Goal: Obtain resource: Obtain resource

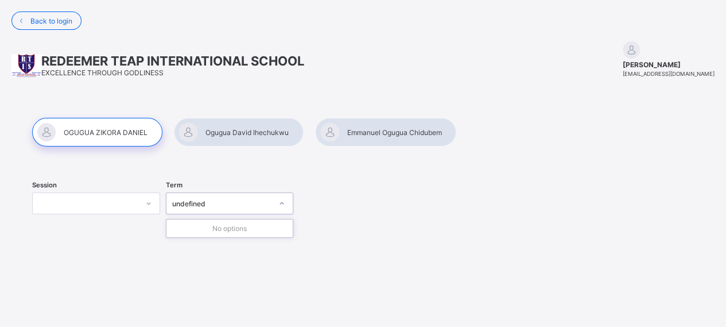
click at [222, 207] on div "undefined" at bounding box center [219, 203] width 105 height 16
click at [244, 129] on div at bounding box center [239, 132] width 130 height 29
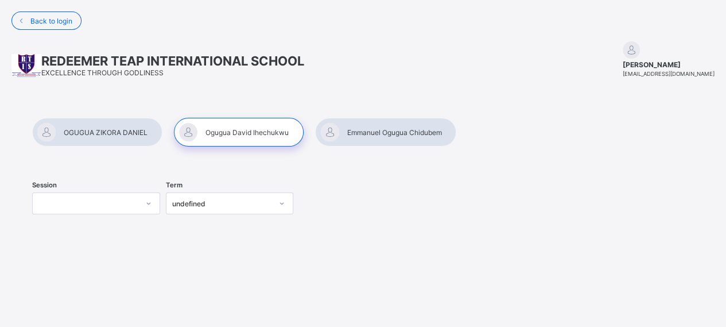
click at [422, 138] on div at bounding box center [385, 132] width 141 height 29
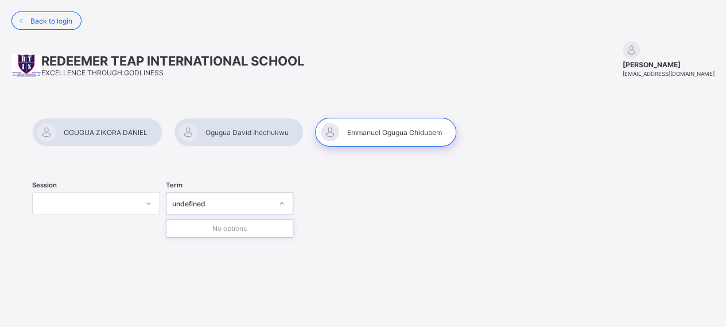
click at [218, 208] on div "undefined" at bounding box center [219, 203] width 105 height 16
click at [98, 127] on div at bounding box center [97, 132] width 130 height 29
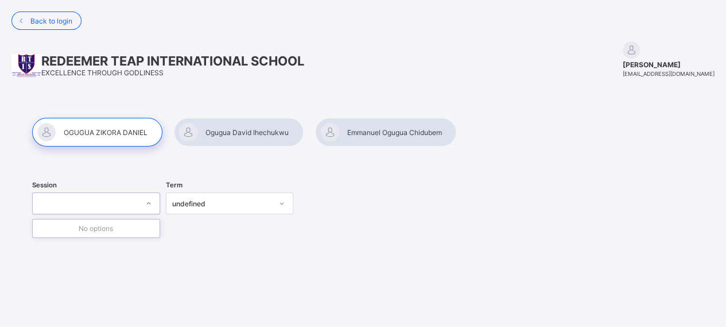
click at [150, 204] on icon at bounding box center [148, 203] width 7 height 11
click at [284, 201] on icon at bounding box center [282, 203] width 7 height 11
click at [152, 202] on icon at bounding box center [148, 203] width 7 height 11
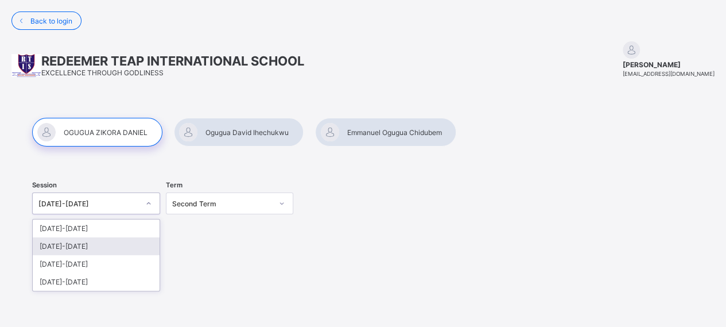
click at [109, 245] on div "2024-2025" at bounding box center [96, 246] width 127 height 18
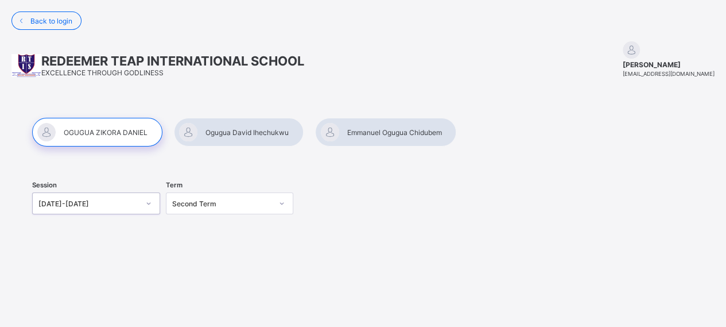
click at [285, 201] on icon at bounding box center [282, 203] width 7 height 11
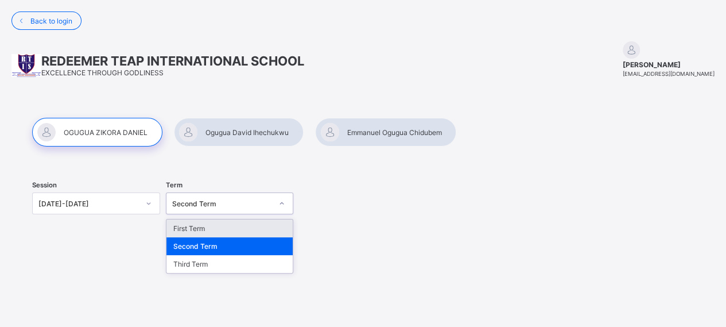
click at [242, 229] on div "First Term" at bounding box center [230, 228] width 127 height 18
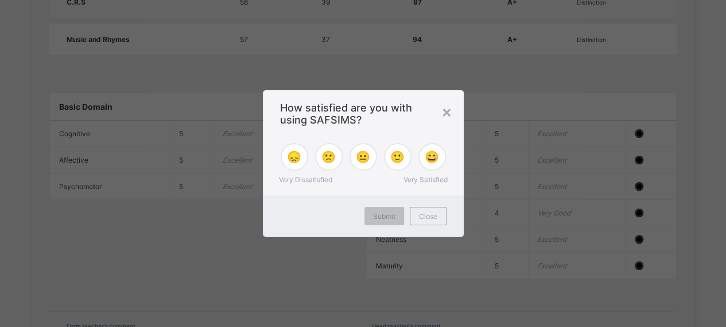
scroll to position [938, 0]
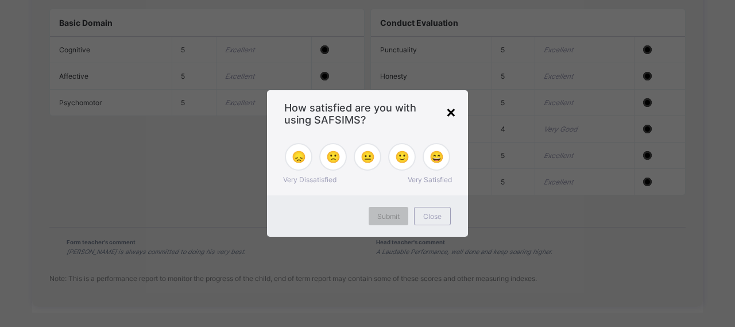
click at [453, 109] on div "×" at bounding box center [451, 112] width 11 height 20
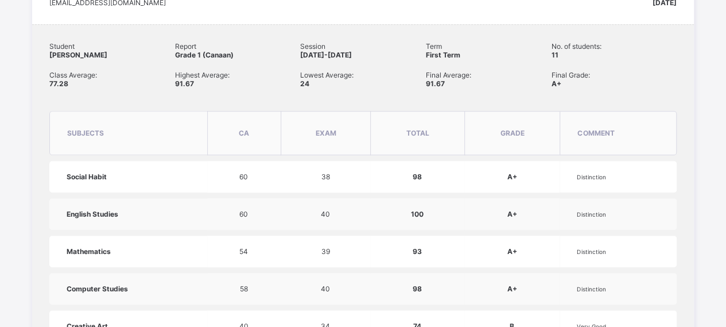
scroll to position [192, 0]
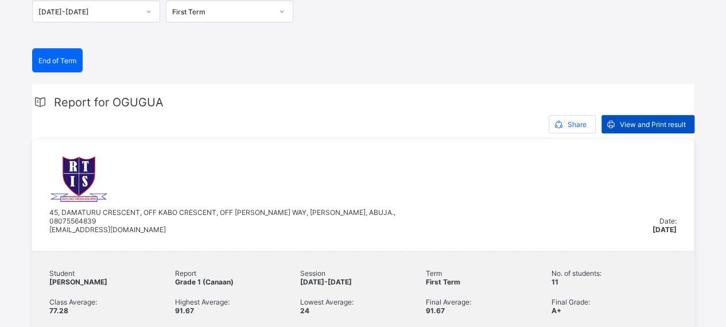
click at [631, 115] on div "View and Print result" at bounding box center [648, 124] width 93 height 18
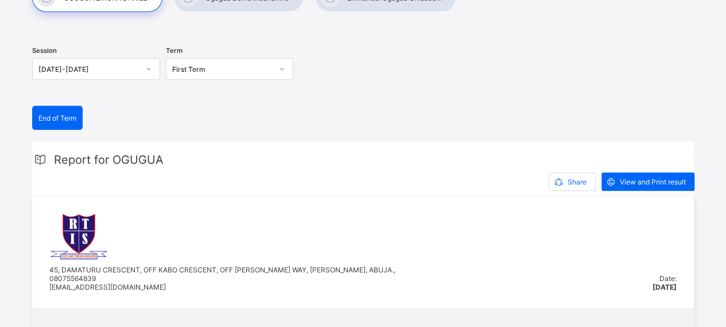
click at [59, 115] on span "End of Term" at bounding box center [57, 118] width 38 height 9
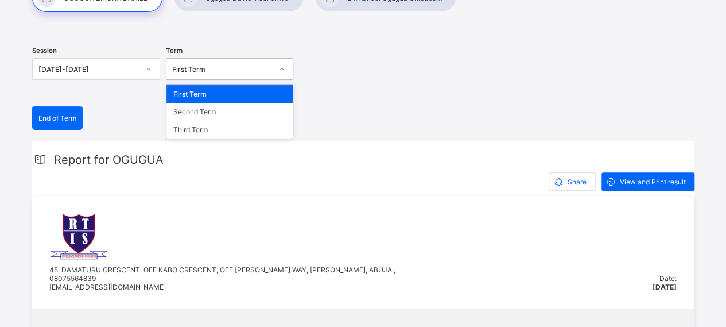
click at [284, 68] on icon at bounding box center [282, 69] width 4 height 2
click at [239, 108] on div "Second Term" at bounding box center [230, 112] width 127 height 18
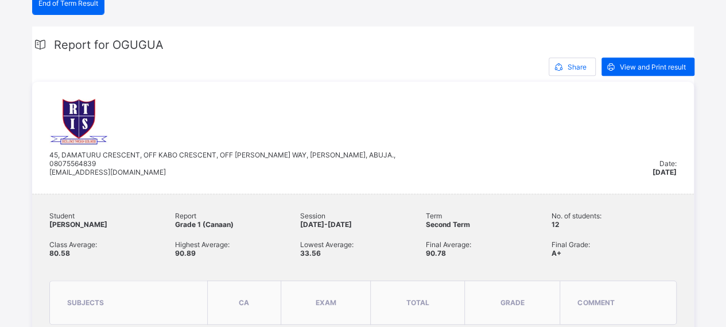
scroll to position [249, 0]
click at [648, 59] on div "View and Print result" at bounding box center [648, 66] width 93 height 18
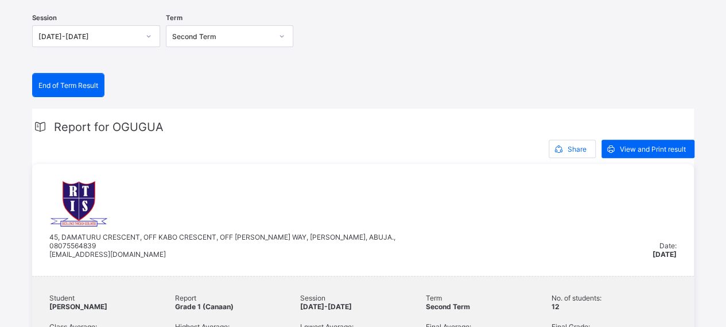
scroll to position [134, 0]
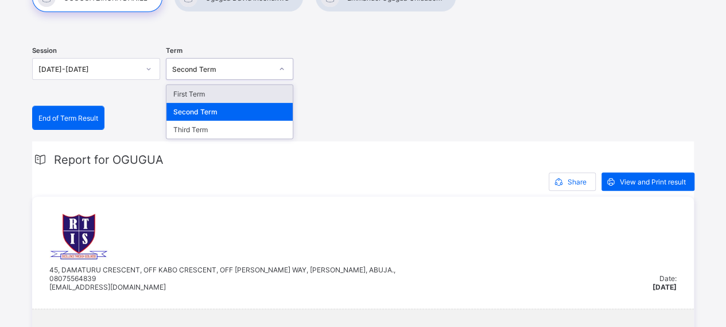
click at [252, 69] on div "Second Term" at bounding box center [222, 69] width 100 height 9
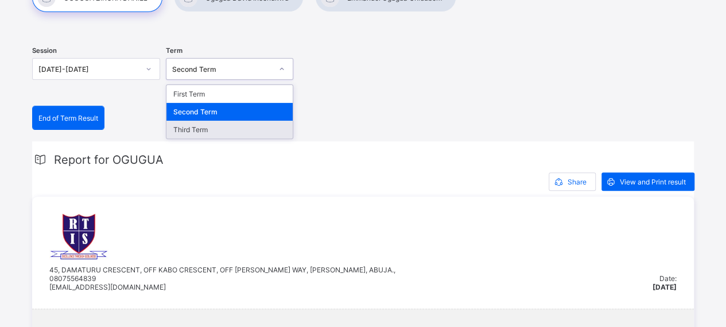
click at [230, 124] on div "Third Term" at bounding box center [230, 130] width 127 height 18
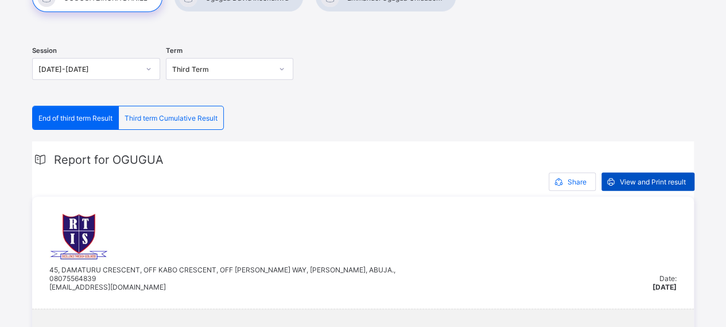
click at [673, 183] on span "View and Print result" at bounding box center [653, 181] width 66 height 9
click at [179, 114] on span "Third term Cumulative Result" at bounding box center [171, 118] width 93 height 9
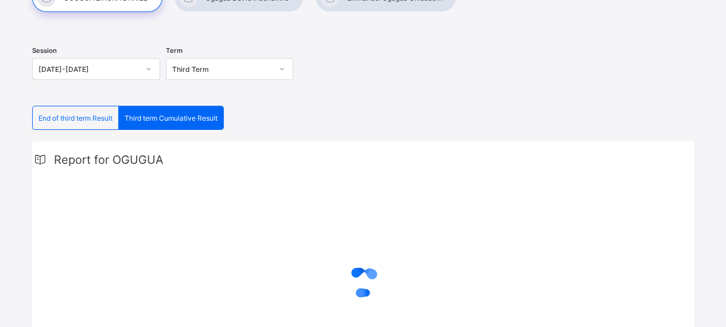
scroll to position [87, 0]
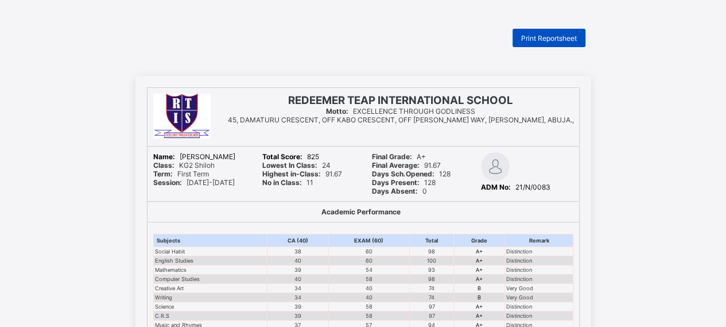
click at [560, 41] on span "Print Reportsheet" at bounding box center [549, 38] width 56 height 9
click at [560, 36] on span "Print Reportsheet" at bounding box center [549, 38] width 56 height 9
click at [560, 32] on div "Print Reportsheet" at bounding box center [549, 38] width 73 height 18
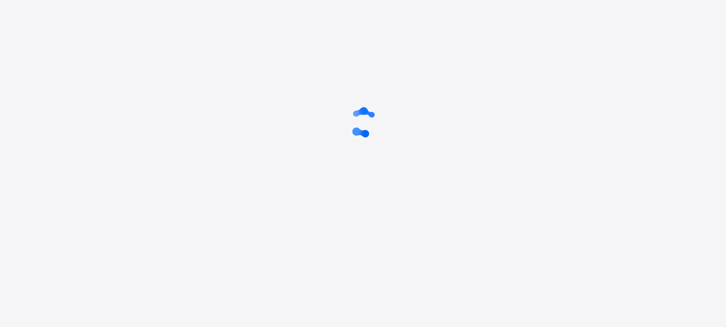
scroll to position [87, 0]
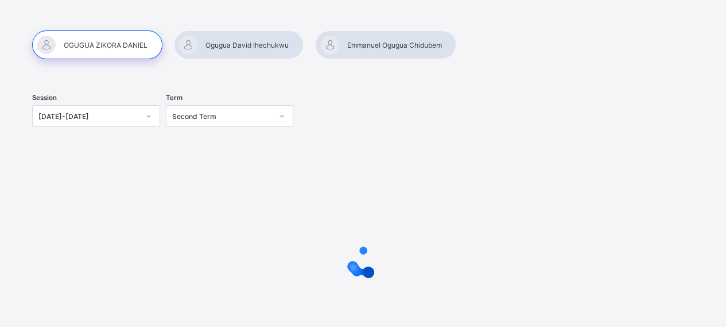
click at [245, 47] on div at bounding box center [239, 44] width 130 height 29
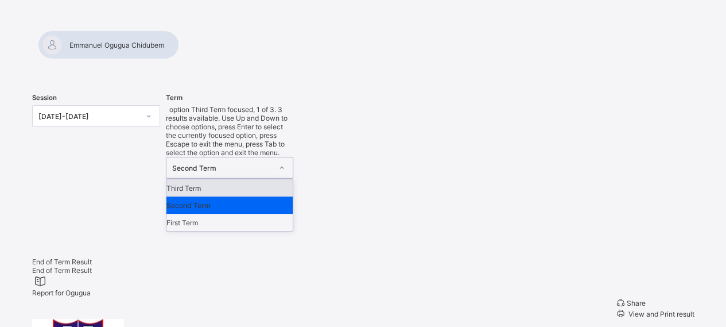
click at [285, 162] on icon at bounding box center [282, 167] width 7 height 11
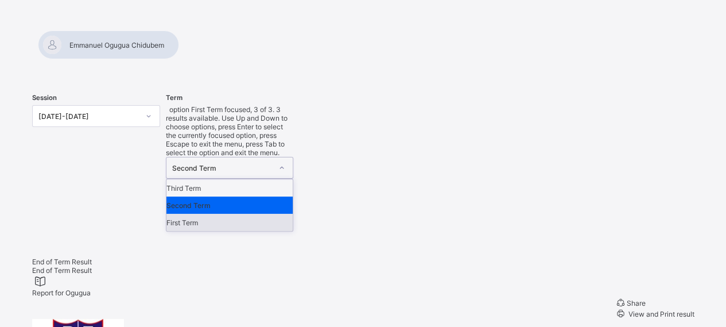
click at [240, 214] on div "First Term" at bounding box center [230, 222] width 127 height 17
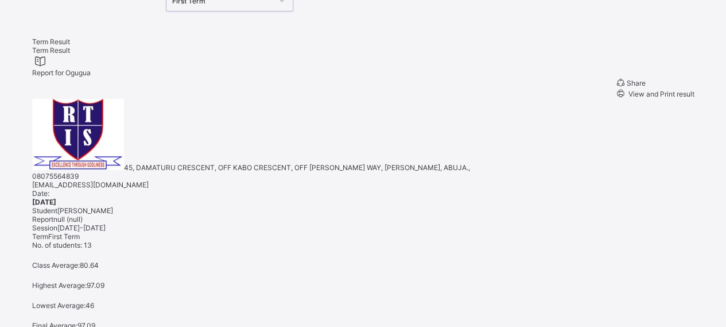
scroll to position [260, 0]
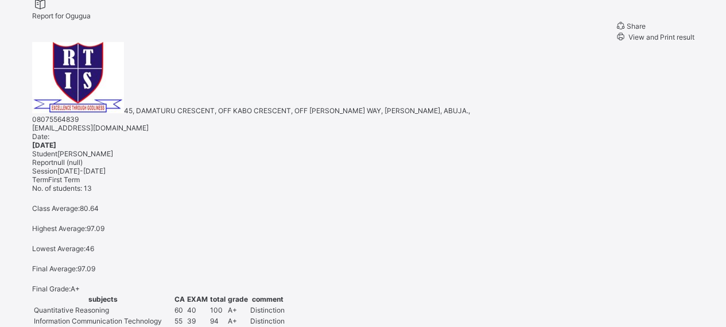
click at [678, 41] on span "View and Print result" at bounding box center [661, 37] width 68 height 9
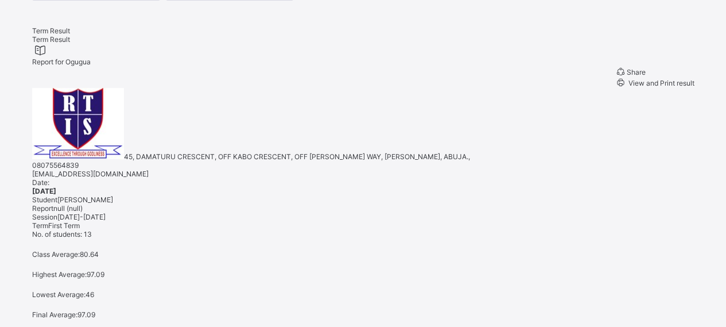
scroll to position [87, 0]
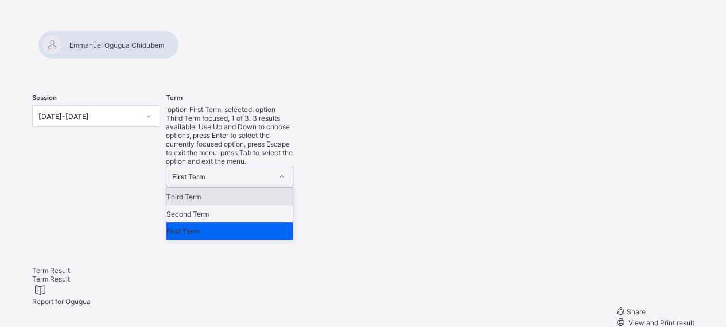
click at [283, 171] on icon at bounding box center [282, 176] width 7 height 11
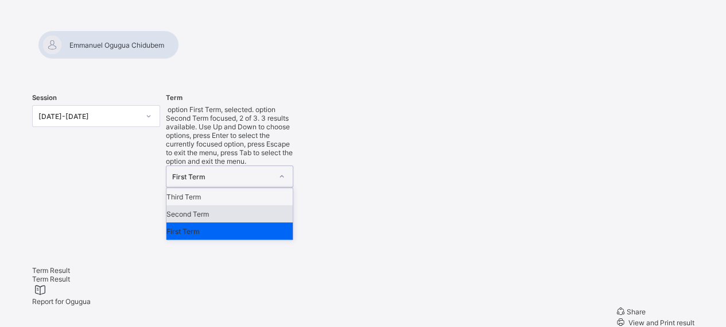
click at [212, 205] on div "Second Term" at bounding box center [230, 213] width 127 height 17
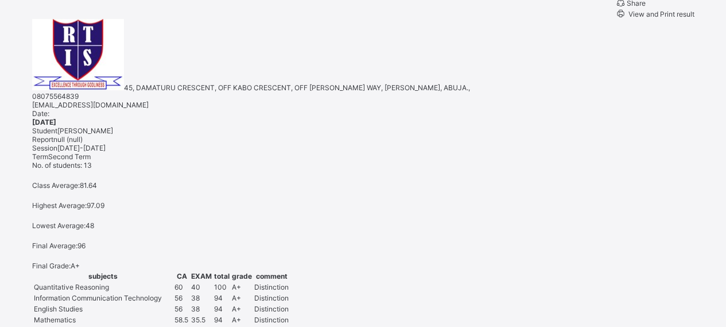
scroll to position [202, 0]
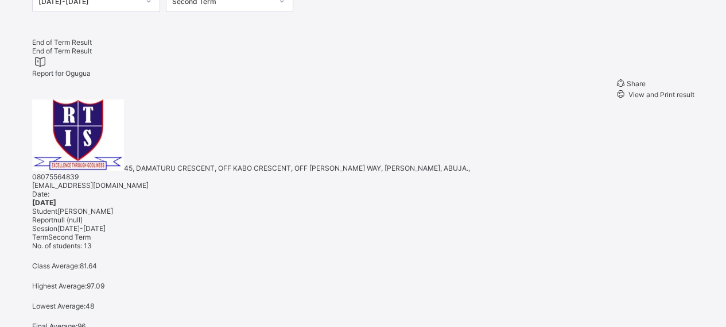
click at [656, 99] on span "View and Print result" at bounding box center [661, 94] width 68 height 9
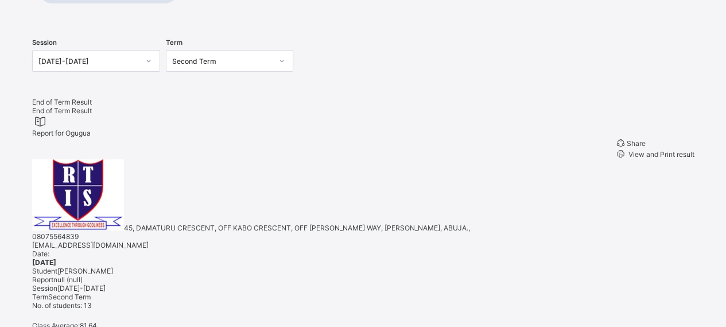
scroll to position [0, 0]
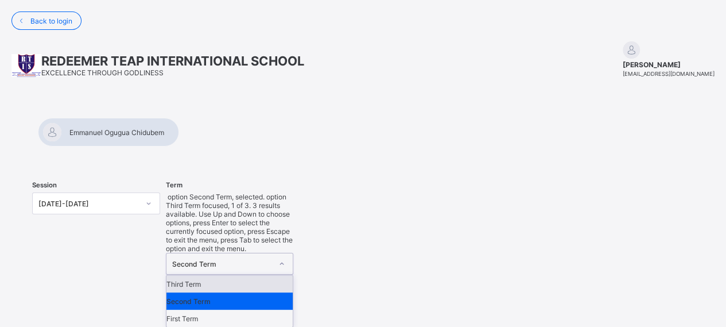
click at [284, 258] on icon at bounding box center [282, 263] width 7 height 11
click at [231, 275] on div "Third Term" at bounding box center [230, 283] width 127 height 17
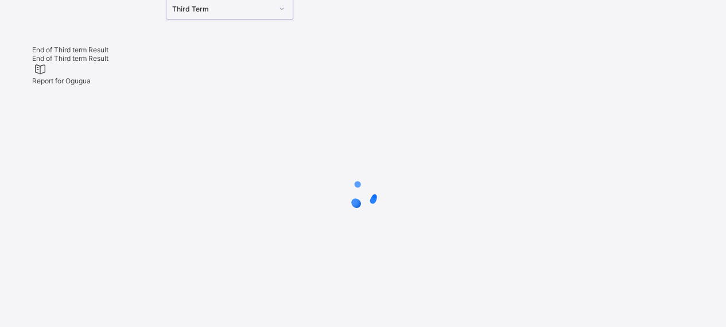
scroll to position [231, 0]
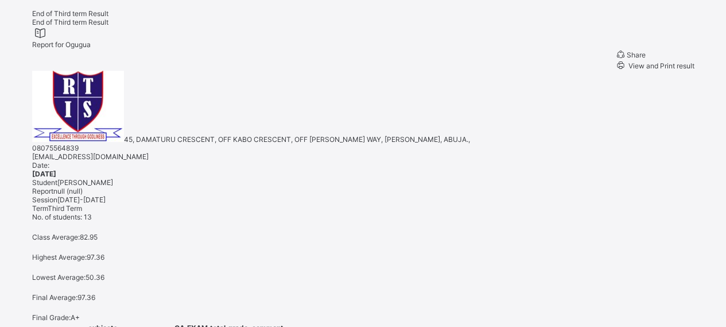
click at [647, 70] on span "View and Print result" at bounding box center [661, 65] width 68 height 9
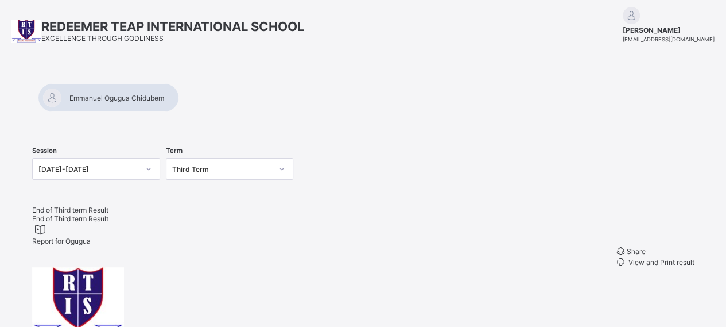
scroll to position [59, 0]
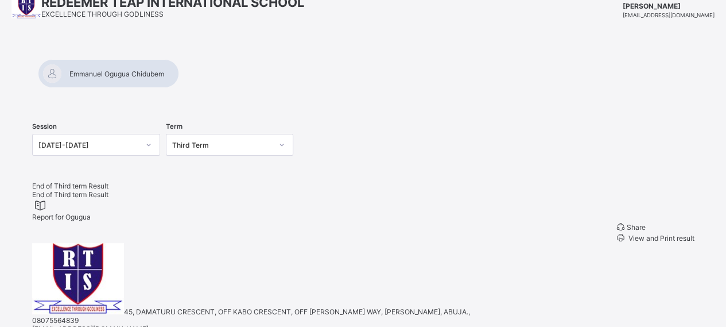
click at [179, 72] on div at bounding box center [108, 73] width 141 height 29
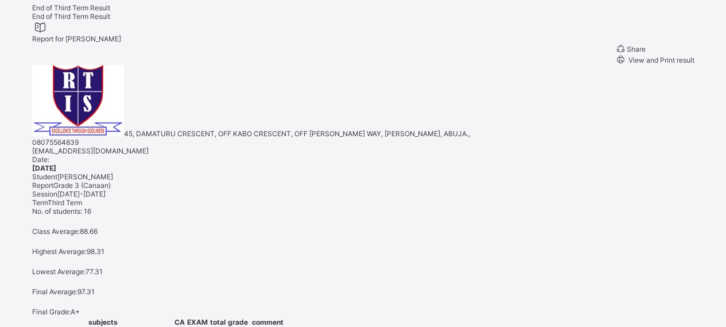
scroll to position [173, 0]
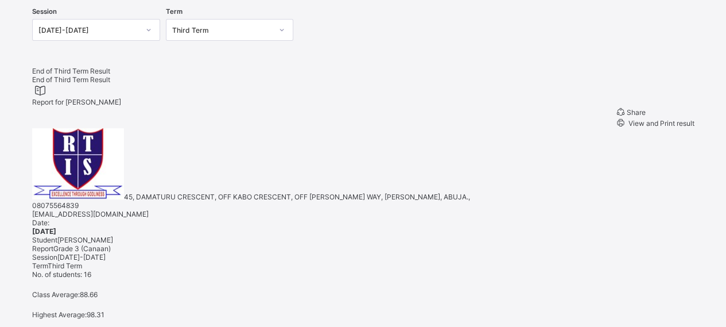
click at [650, 127] on span "View and Print result" at bounding box center [661, 123] width 68 height 9
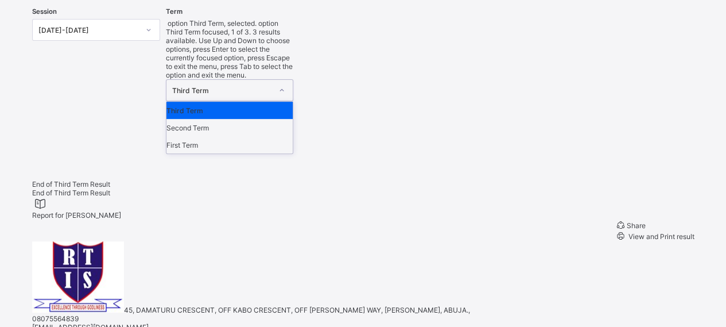
click at [285, 84] on icon at bounding box center [282, 89] width 7 height 11
click at [241, 119] on div "Second Term" at bounding box center [230, 127] width 127 height 17
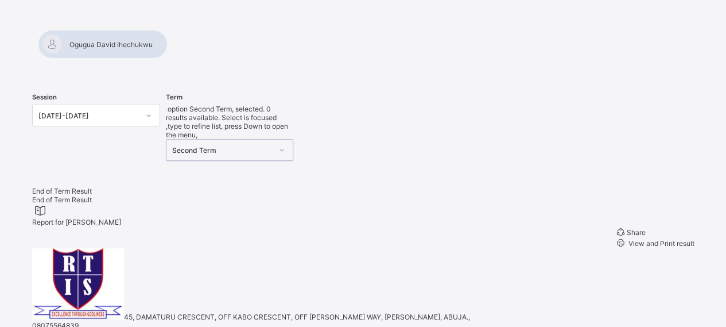
scroll to position [172, 0]
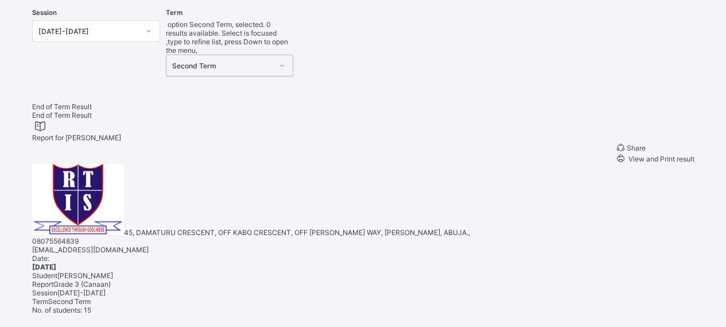
click at [660, 154] on span "View and Print result" at bounding box center [661, 158] width 68 height 9
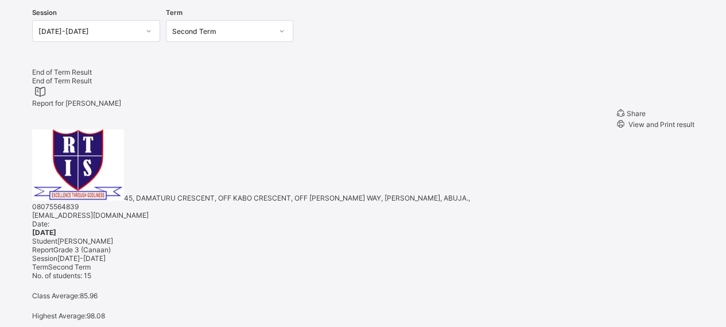
click at [284, 30] on icon at bounding box center [282, 30] width 7 height 11
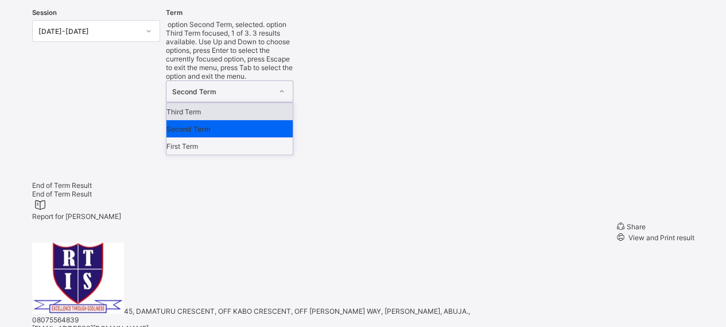
click at [264, 103] on div "Third Term" at bounding box center [230, 111] width 127 height 17
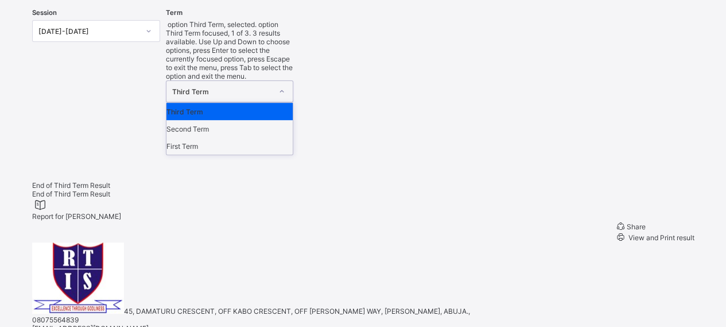
click at [285, 86] on icon at bounding box center [282, 91] width 7 height 11
click at [230, 137] on div "First Term" at bounding box center [230, 145] width 127 height 17
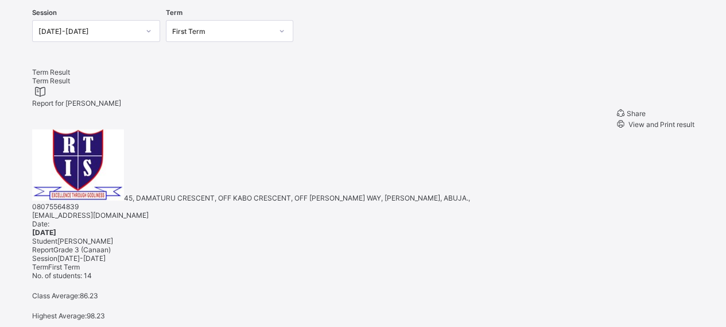
click at [637, 129] on span "View and Print result" at bounding box center [661, 124] width 68 height 9
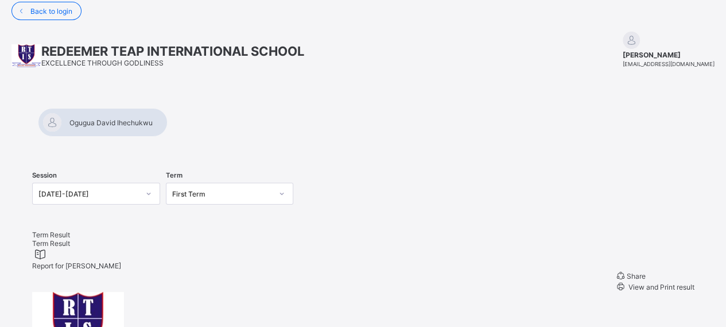
scroll to position [0, 0]
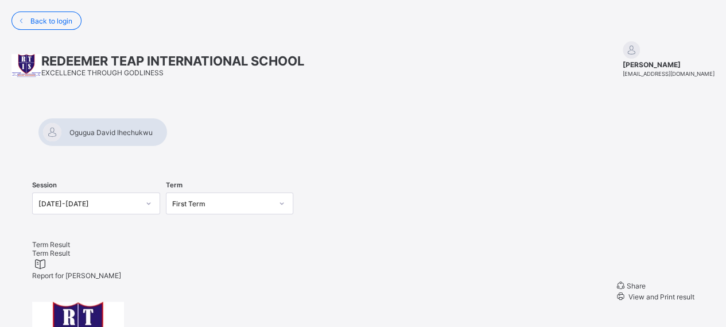
click at [67, 249] on span "Term Result" at bounding box center [51, 244] width 38 height 9
click at [224, 200] on div "First Term" at bounding box center [222, 203] width 100 height 9
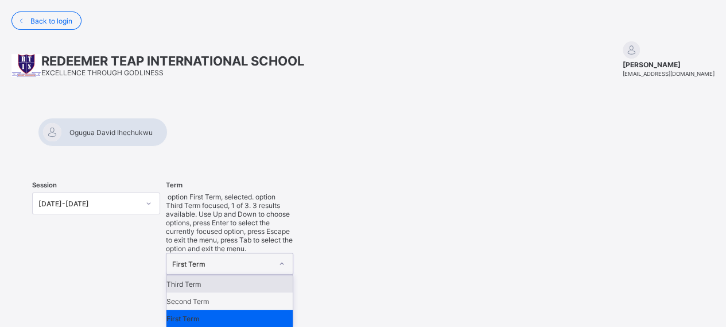
click at [206, 275] on div "Third Term" at bounding box center [230, 283] width 127 height 17
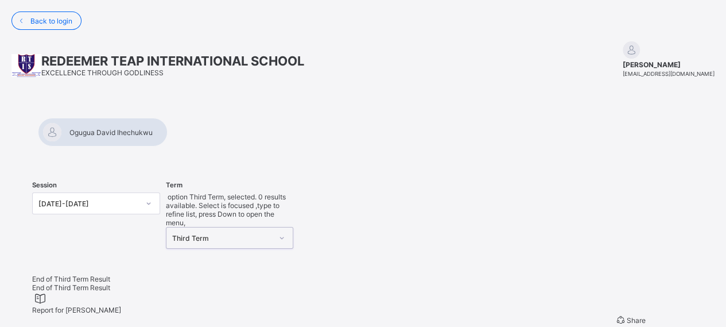
click at [82, 274] on span "End of Third Term Result" at bounding box center [71, 278] width 78 height 9
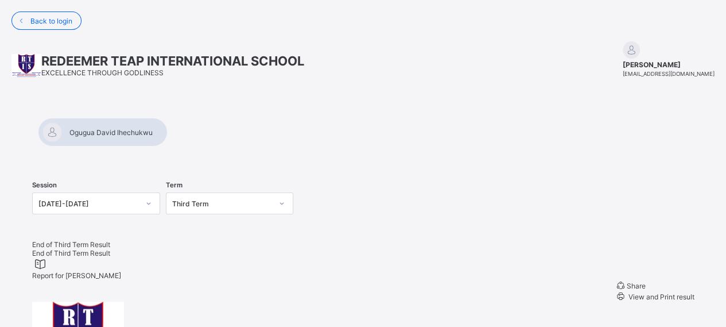
click at [71, 243] on div "End of Third Term Result" at bounding box center [363, 244] width 662 height 9
click at [65, 249] on span "End of Third Term Result" at bounding box center [71, 244] width 78 height 9
click at [79, 118] on div at bounding box center [363, 118] width 662 height 0
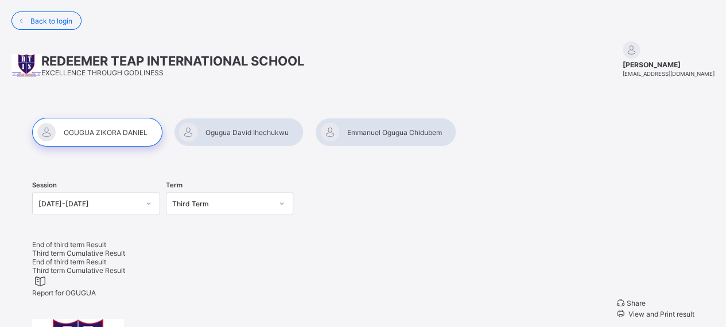
click at [125, 253] on span "Third term Cumulative Result" at bounding box center [78, 253] width 93 height 9
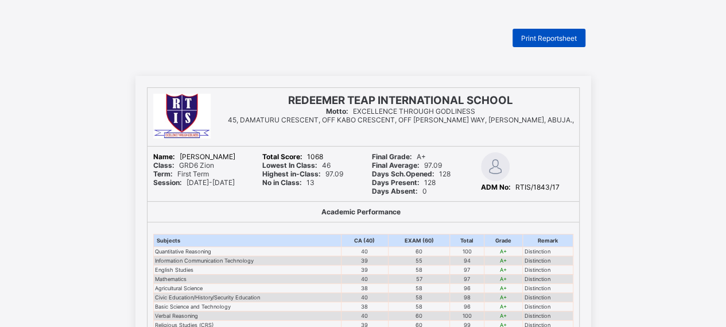
click at [556, 34] on span "Print Reportsheet" at bounding box center [549, 38] width 56 height 9
click at [547, 37] on span "Print Reportsheet" at bounding box center [549, 38] width 56 height 9
click at [543, 41] on span "Print Reportsheet" at bounding box center [549, 38] width 56 height 9
click at [571, 37] on span "Print Reportsheet" at bounding box center [549, 38] width 56 height 9
click at [556, 37] on span "Print Reportsheet" at bounding box center [549, 38] width 56 height 9
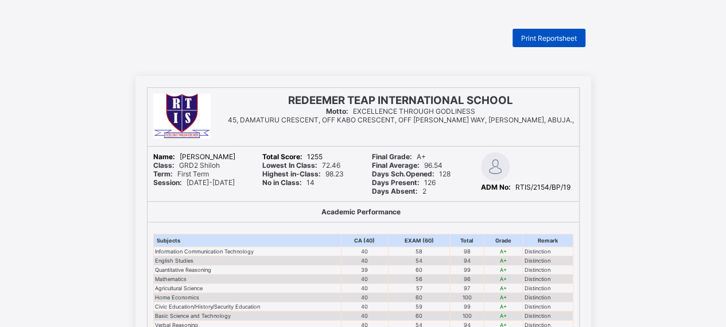
click at [554, 38] on span "Print Reportsheet" at bounding box center [549, 38] width 56 height 9
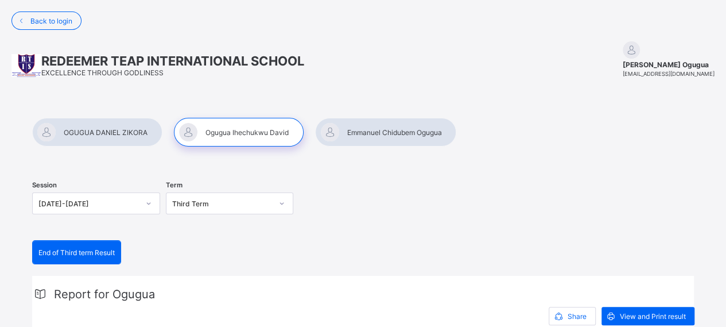
click at [66, 251] on span "End of Third term Result" at bounding box center [76, 252] width 76 height 9
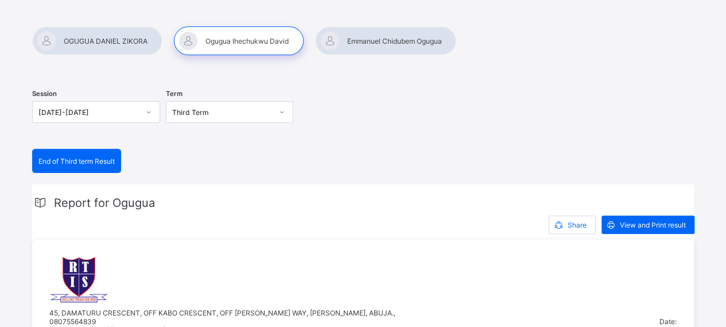
scroll to position [57, 0]
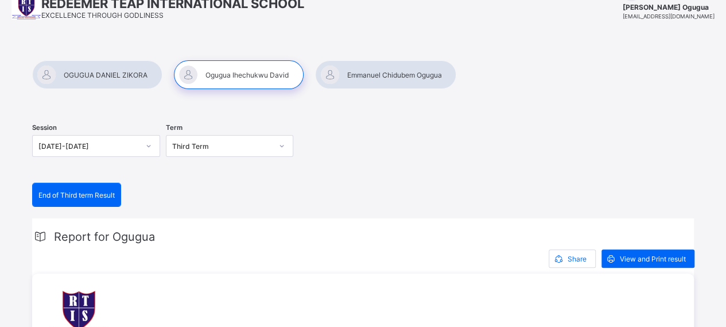
click at [88, 192] on span "End of Third term Result" at bounding box center [76, 195] width 76 height 9
click at [102, 67] on div at bounding box center [97, 74] width 130 height 29
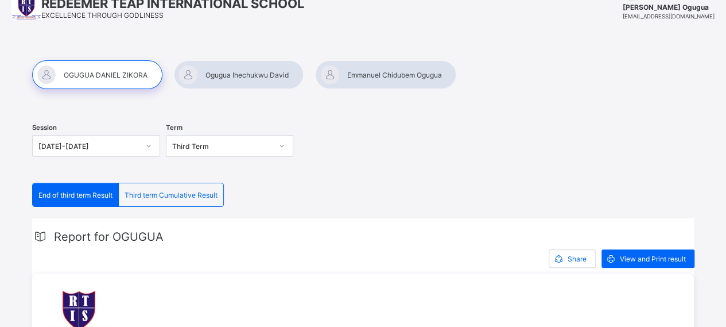
click at [233, 68] on div at bounding box center [239, 74] width 130 height 29
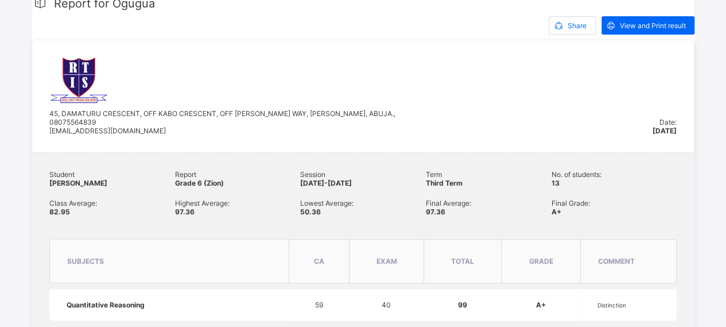
scroll to position [59, 0]
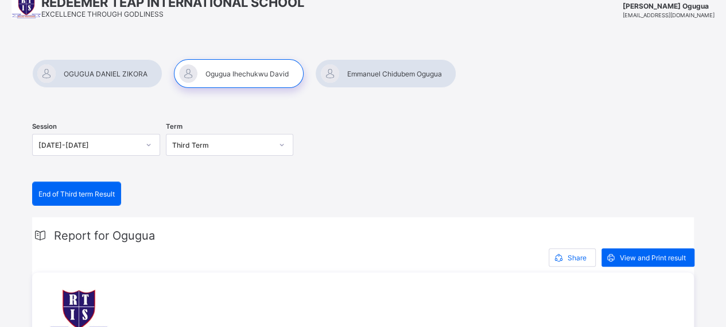
click at [383, 68] on div at bounding box center [385, 73] width 141 height 29
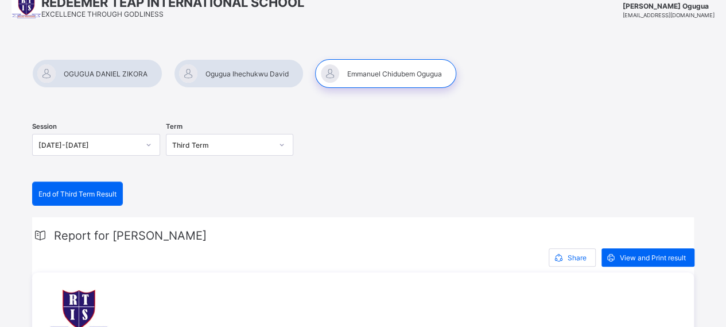
click at [235, 65] on div at bounding box center [239, 73] width 130 height 29
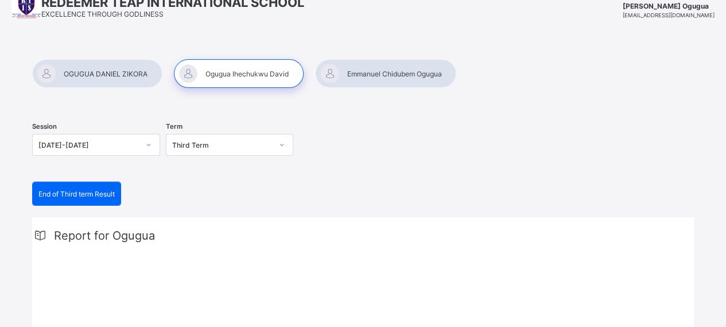
click at [86, 193] on span "End of Third term Result" at bounding box center [76, 194] width 76 height 9
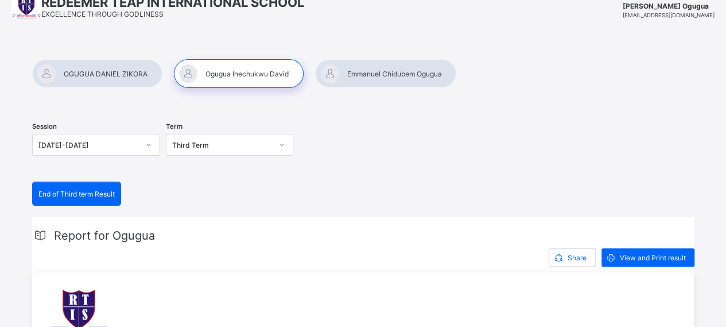
scroll to position [1, 0]
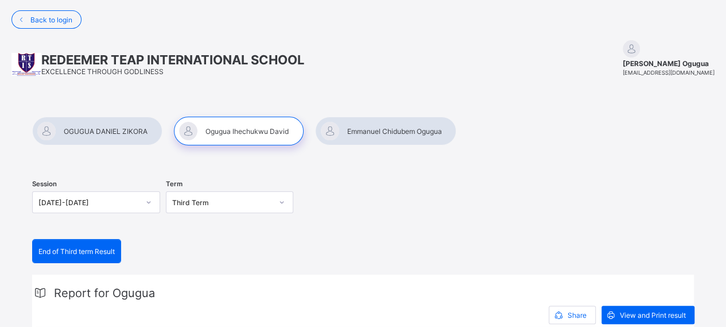
click at [99, 254] on div "End of Third term Result" at bounding box center [77, 250] width 88 height 23
click at [95, 130] on div at bounding box center [97, 131] width 130 height 29
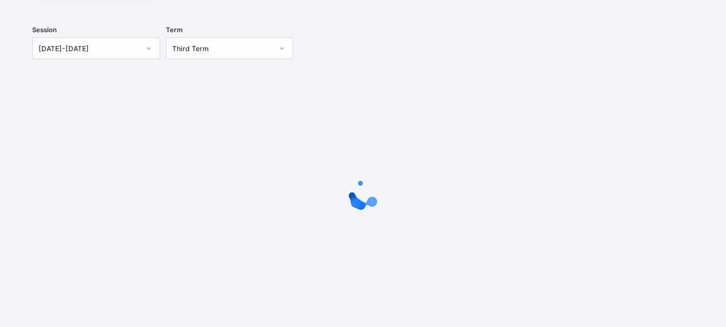
scroll to position [158, 0]
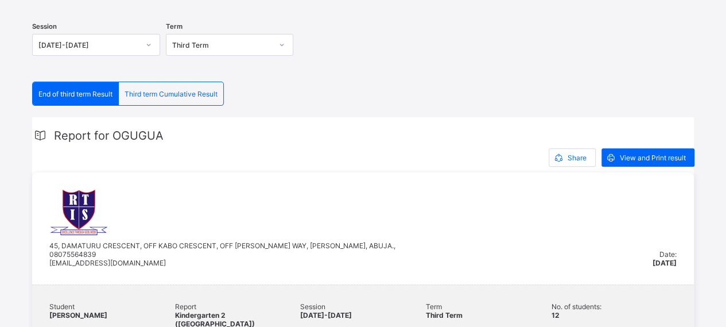
click at [195, 92] on span "Third term Cumulative Result" at bounding box center [171, 94] width 93 height 9
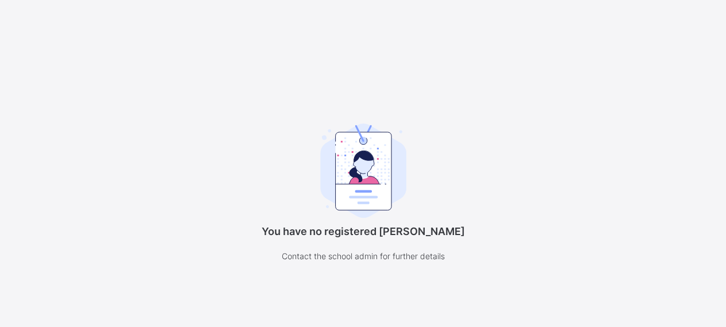
scroll to position [87, 0]
